Goal: Information Seeking & Learning: Understand process/instructions

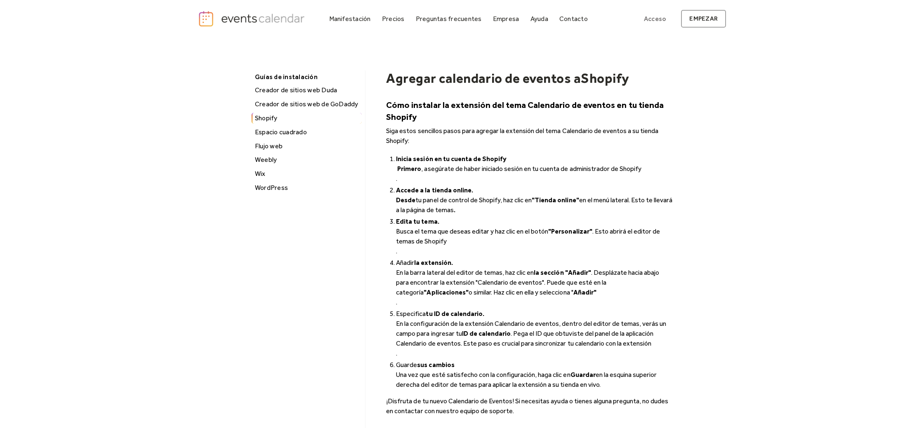
click at [678, 102] on div "Guías de instalación Creador de sitios web Duda Creador de sitios web de GoDadd…" at bounding box center [462, 268] width 528 height 461
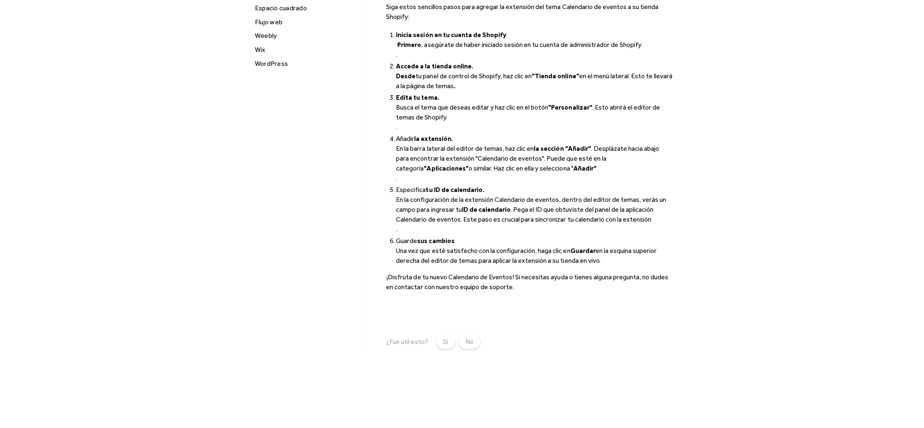
scroll to position [127, 0]
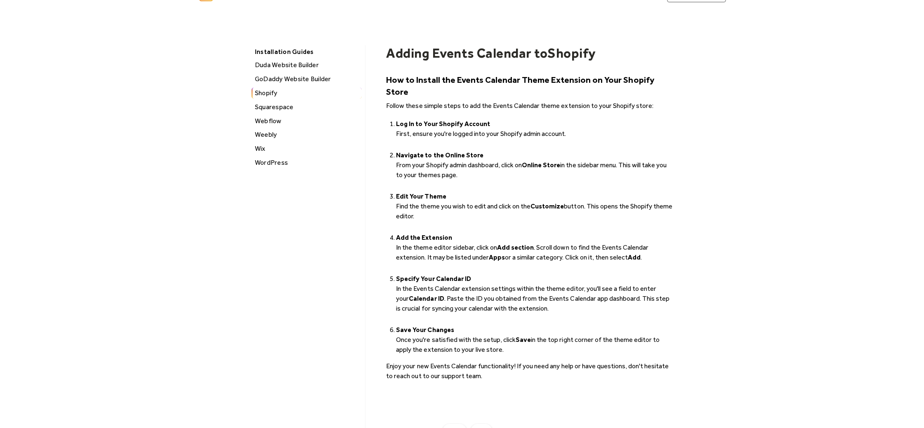
scroll to position [28, 0]
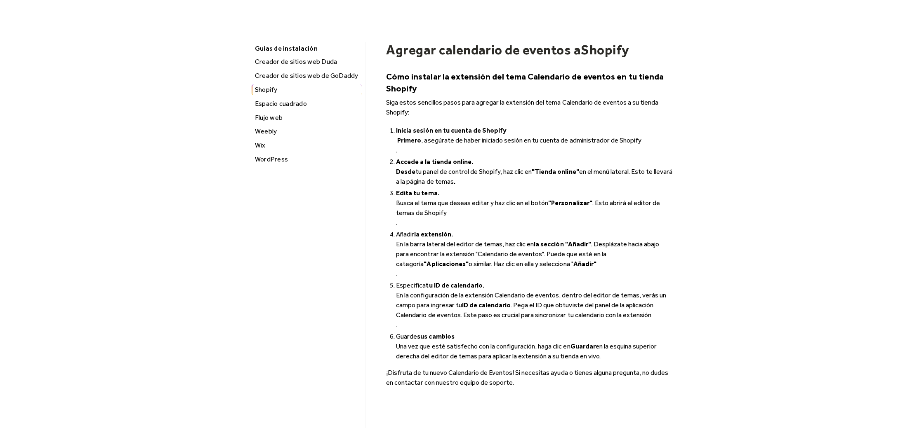
click at [627, 162] on li "Accede a la tienda online. Desde tu panel de control de Shopify, haz clic en "T…" at bounding box center [534, 172] width 277 height 30
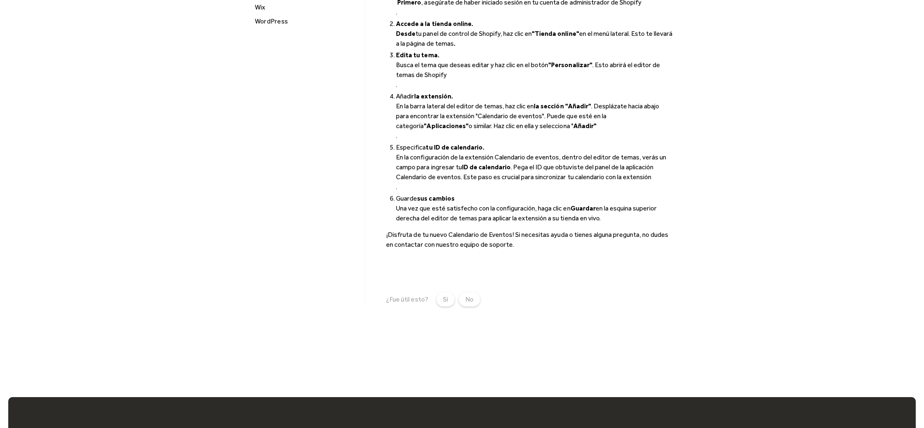
scroll to position [168, 0]
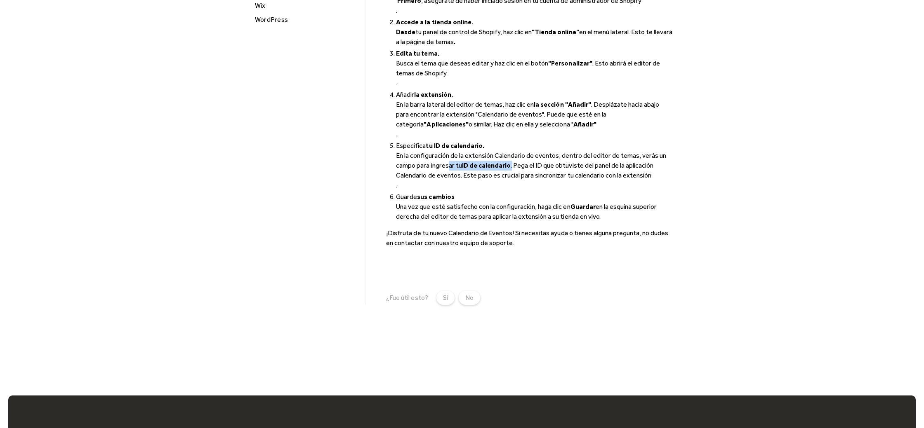
drag, startPoint x: 511, startPoint y: 165, endPoint x: 512, endPoint y: 179, distance: 14.5
click at [444, 168] on li "Especifica tu ID de calendario. En la configuración de la extensión Calendario …" at bounding box center [534, 165] width 277 height 49
drag, startPoint x: 517, startPoint y: 180, endPoint x: 496, endPoint y: 209, distance: 35.5
click at [517, 180] on li "Especifica tu ID de calendario. En la configuración de la extensión Calendario …" at bounding box center [534, 165] width 277 height 49
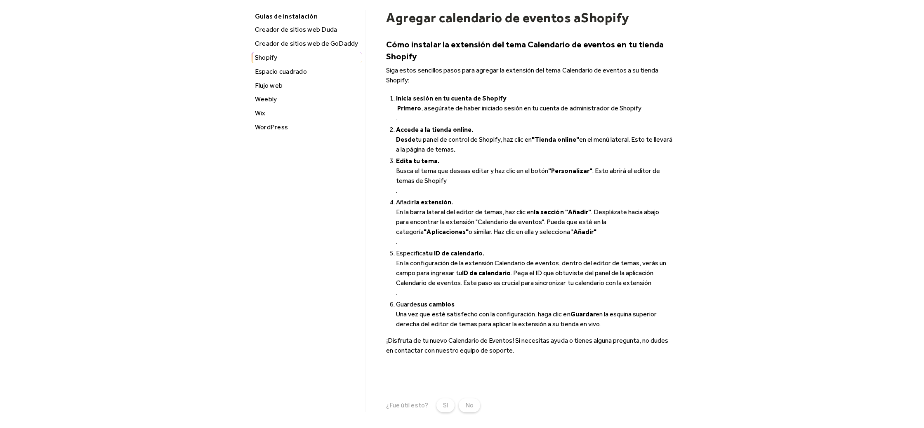
scroll to position [0, 0]
